Goal: Find specific page/section: Find specific page/section

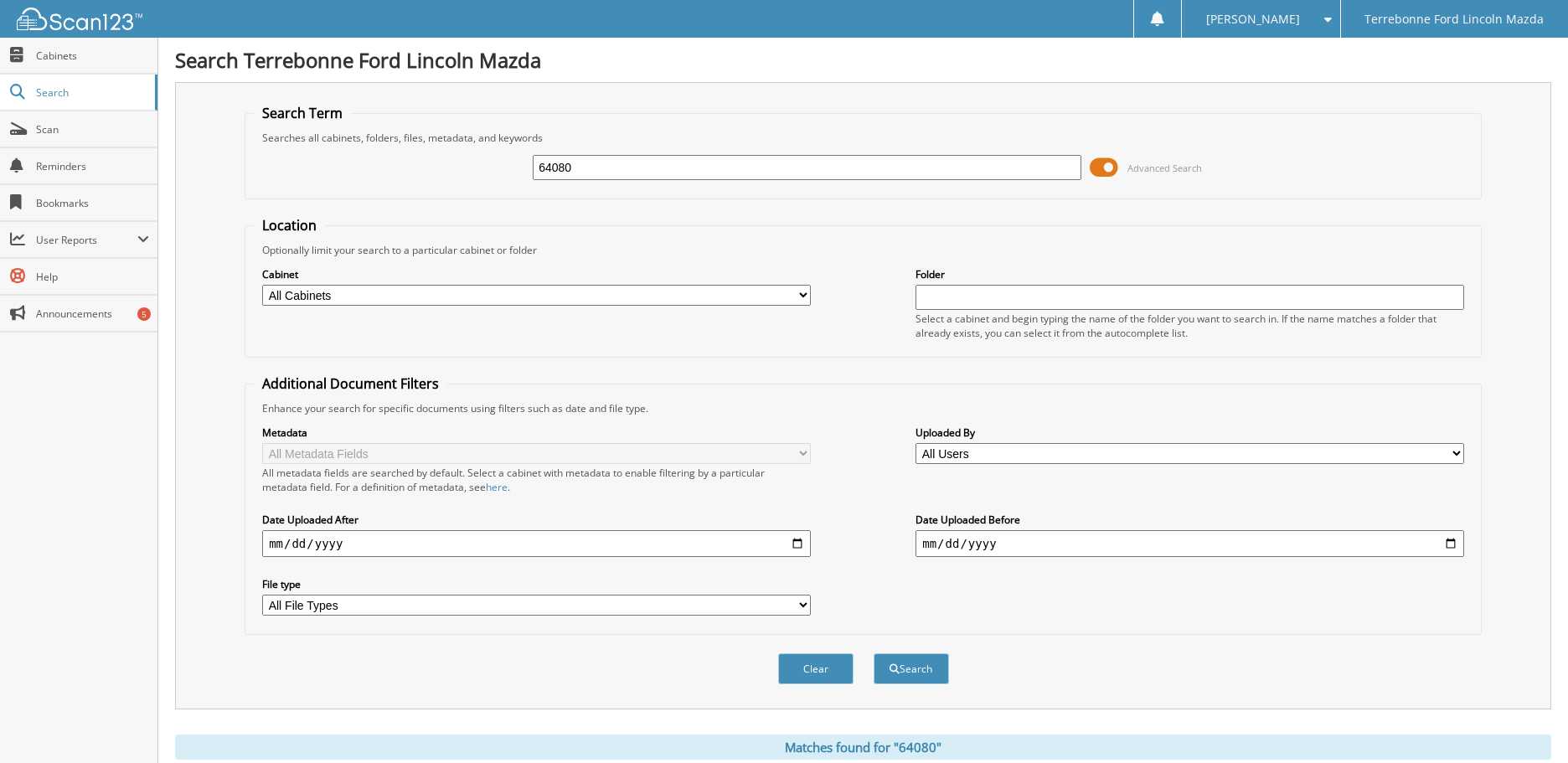
click at [597, 156] on input "64080" at bounding box center [807, 167] width 549 height 25
type input "6"
type input "67158"
click at [874, 653] on button "Search" at bounding box center [911, 668] width 76 height 31
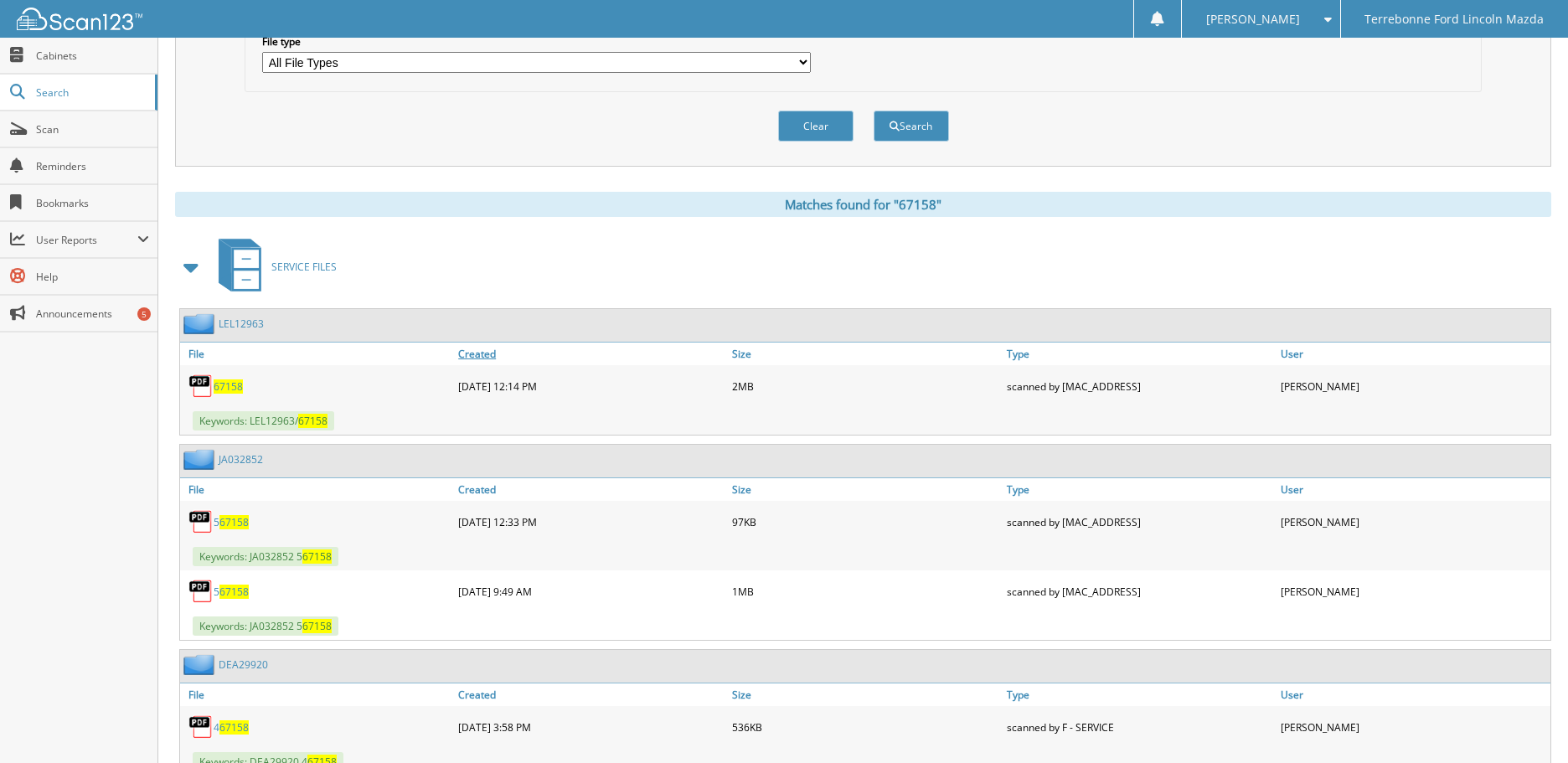
scroll to position [586, 0]
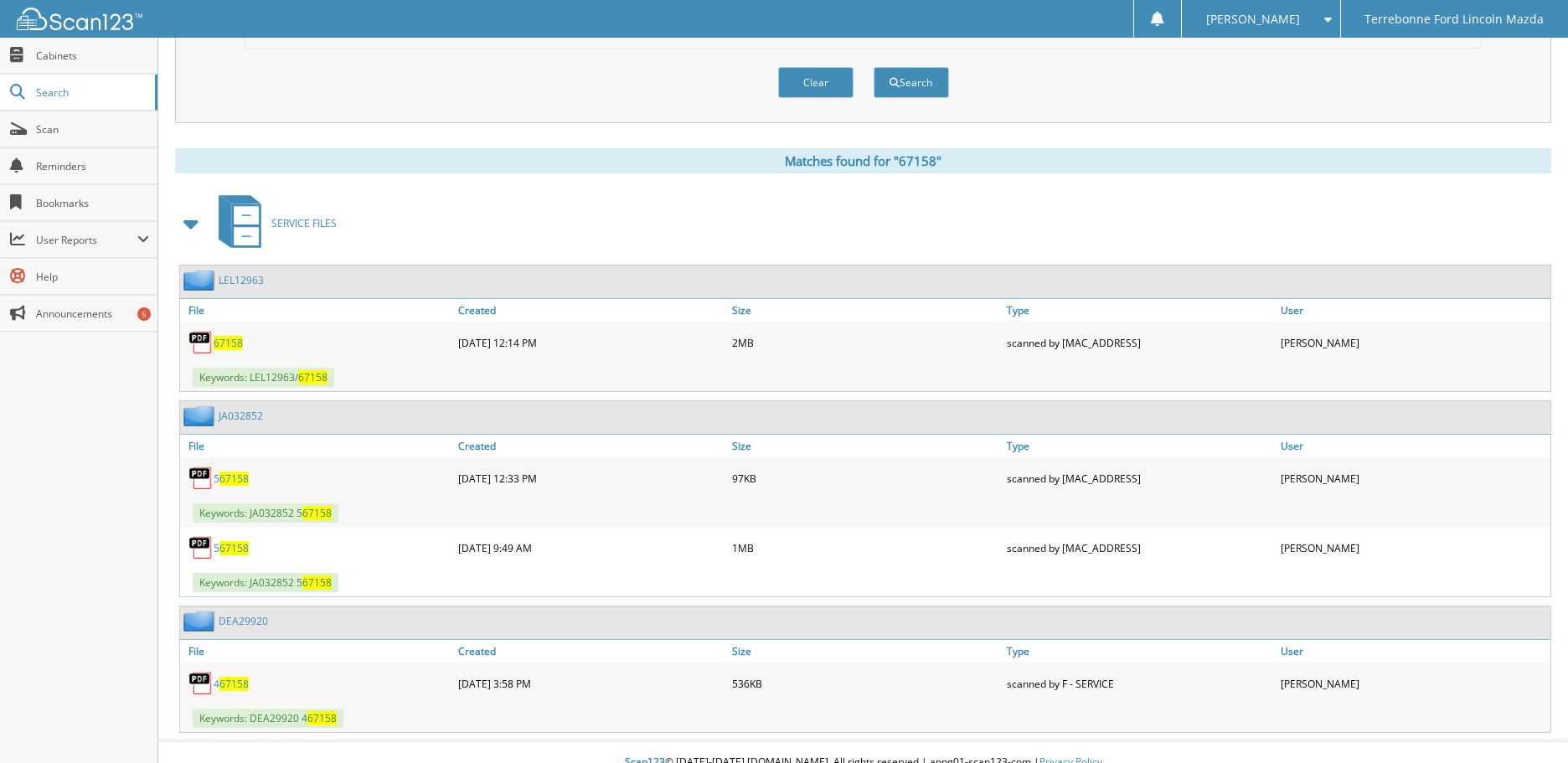
click at [229, 343] on span "67158" at bounding box center [228, 342] width 30 height 14
